Goal: Find specific page/section: Find specific page/section

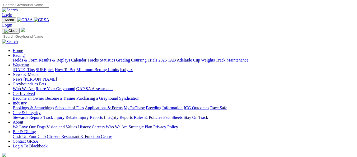
click at [87, 58] on link "Calendar" at bounding box center [78, 60] width 15 height 4
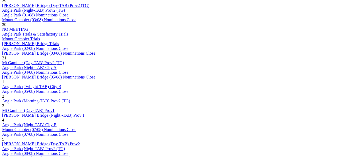
scroll to position [344, 0]
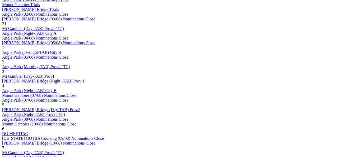
scroll to position [370, 0]
